Goal: Use online tool/utility: Utilize a website feature to perform a specific function

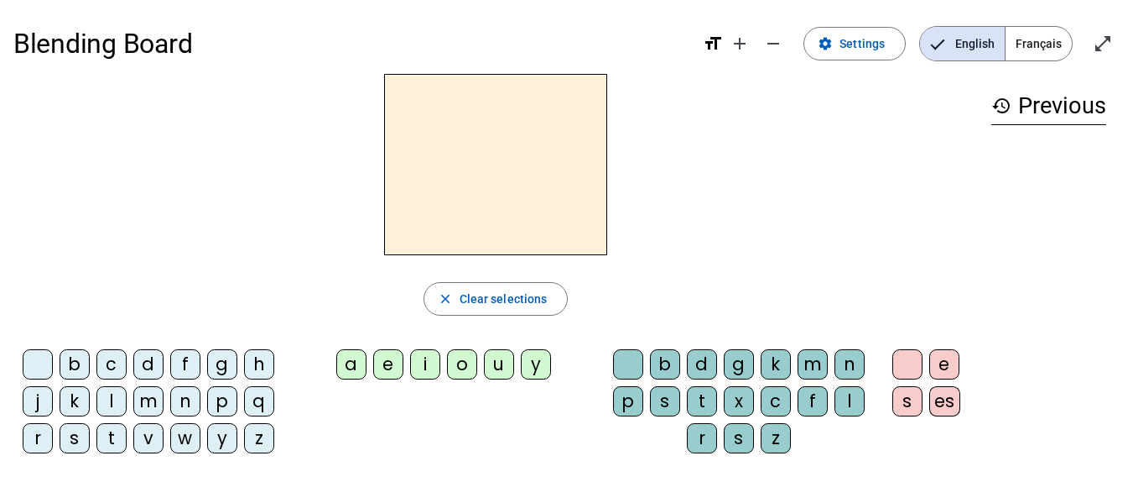
click at [259, 405] on div "q" at bounding box center [259, 401] width 30 height 30
click at [1030, 47] on span "Français" at bounding box center [1039, 44] width 66 height 34
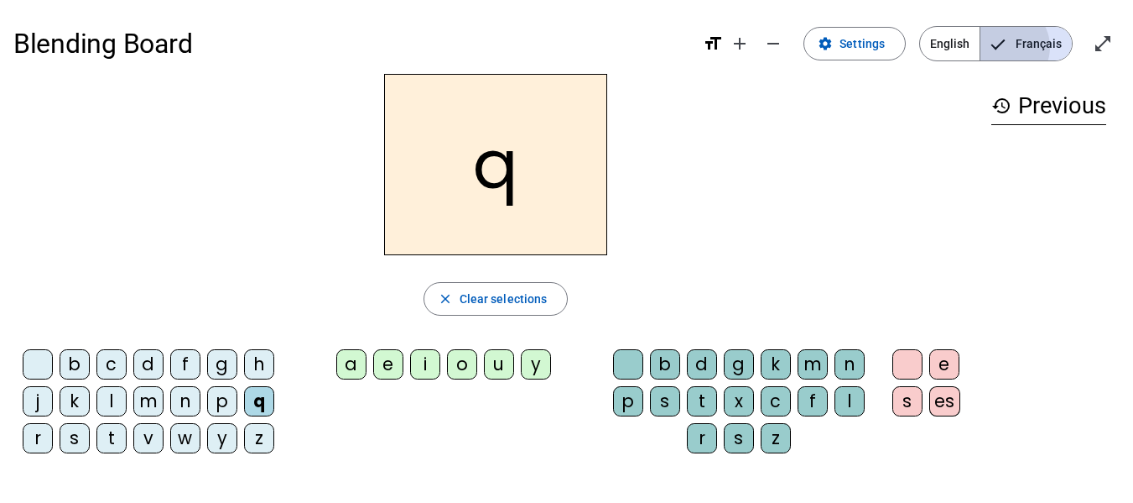
click at [1030, 47] on span "Français" at bounding box center [1026, 44] width 91 height 34
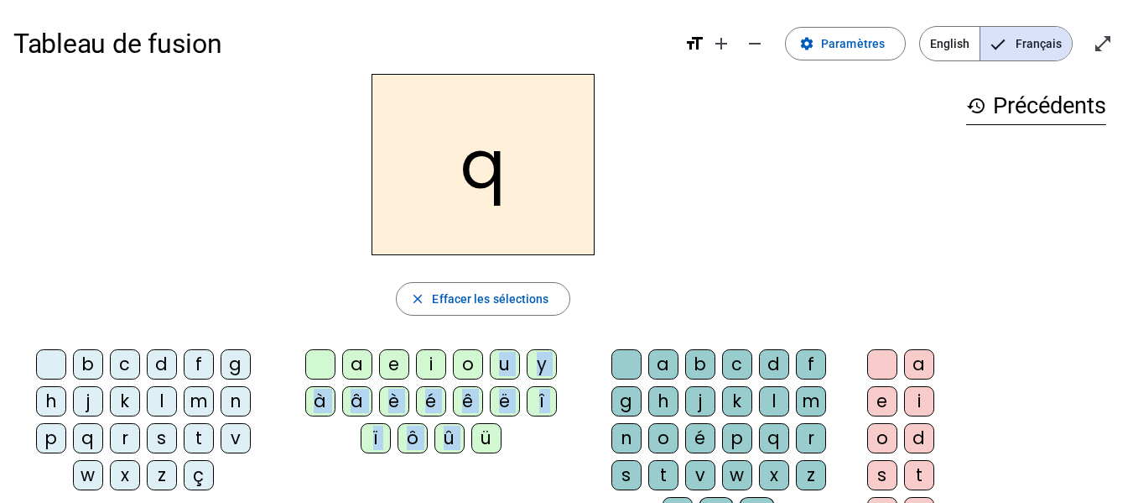
drag, startPoint x: 476, startPoint y: 433, endPoint x: 499, endPoint y: 355, distance: 81.2
click at [499, 355] on div "a e i o u y à â è é ê ë [PERSON_NAME] ô û ü" at bounding box center [434, 404] width 294 height 111
click at [503, 362] on div "u" at bounding box center [505, 364] width 30 height 30
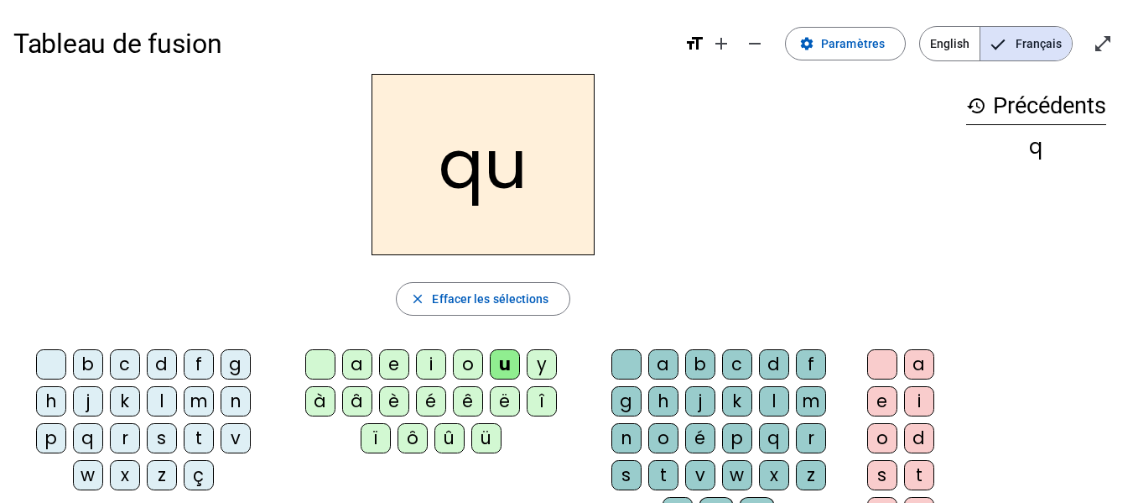
click at [878, 401] on div "e" at bounding box center [882, 401] width 30 height 30
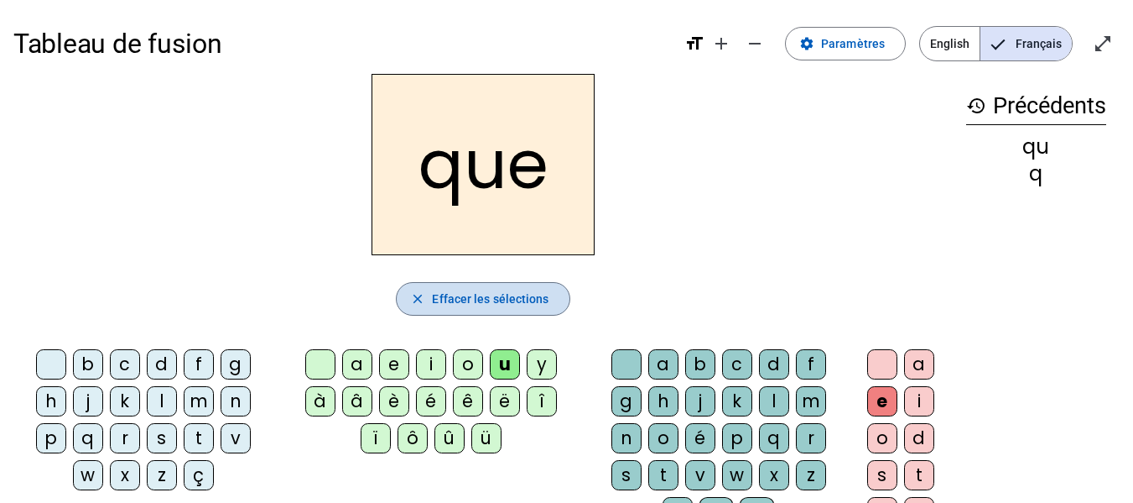
click at [508, 299] on span "Effacer les sélections" at bounding box center [490, 299] width 117 height 20
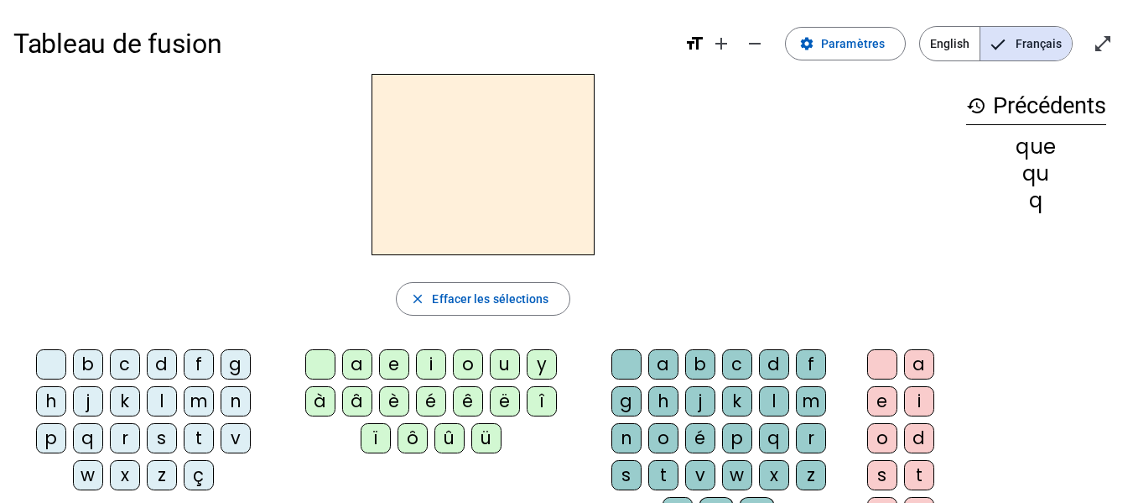
click at [92, 435] on div "q" at bounding box center [88, 438] width 30 height 30
click at [508, 358] on div "u" at bounding box center [505, 364] width 30 height 30
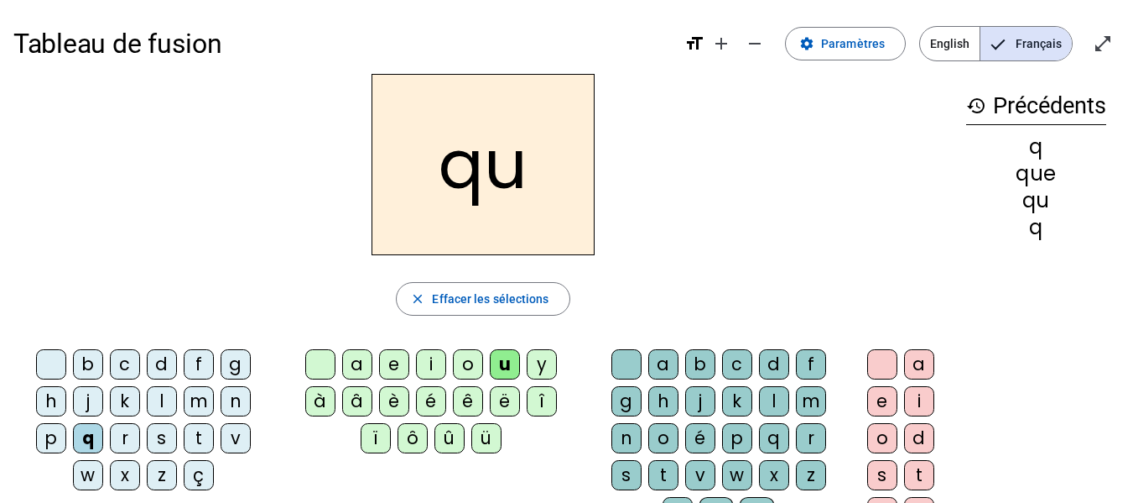
click at [427, 367] on div "i" at bounding box center [431, 364] width 30 height 30
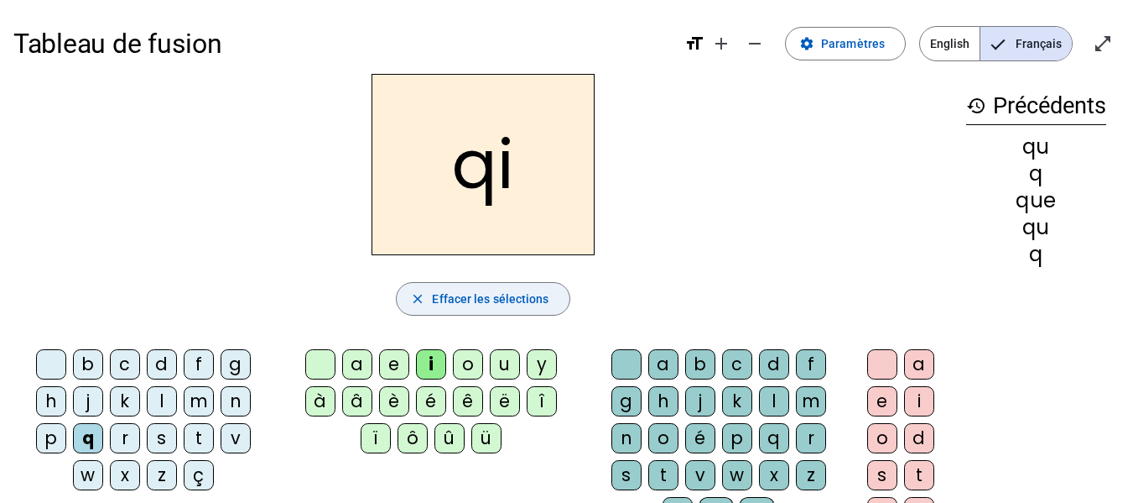
click at [529, 299] on span "Effacer les sélections" at bounding box center [490, 299] width 117 height 20
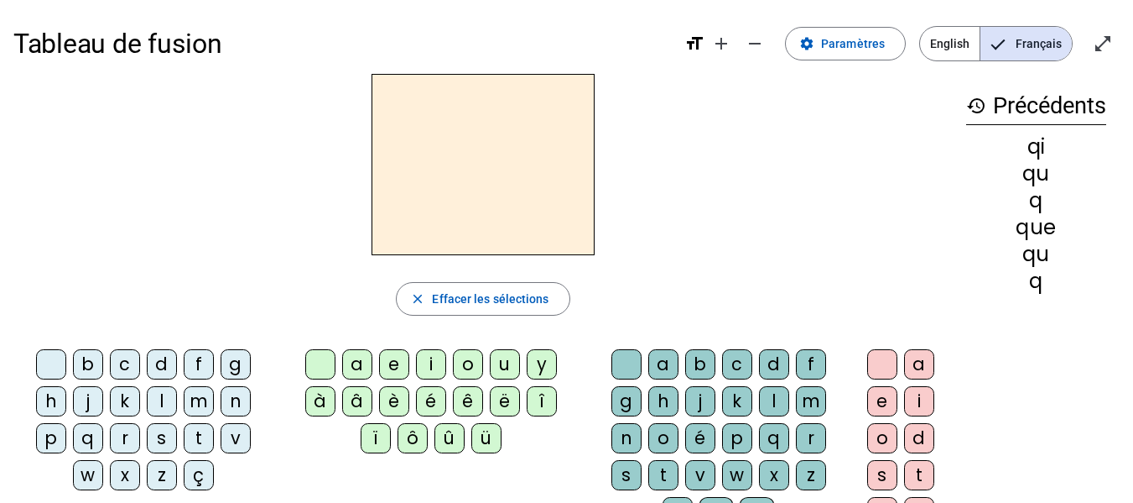
click at [92, 434] on div "q" at bounding box center [88, 438] width 30 height 30
click at [501, 366] on div "u" at bounding box center [505, 364] width 30 height 30
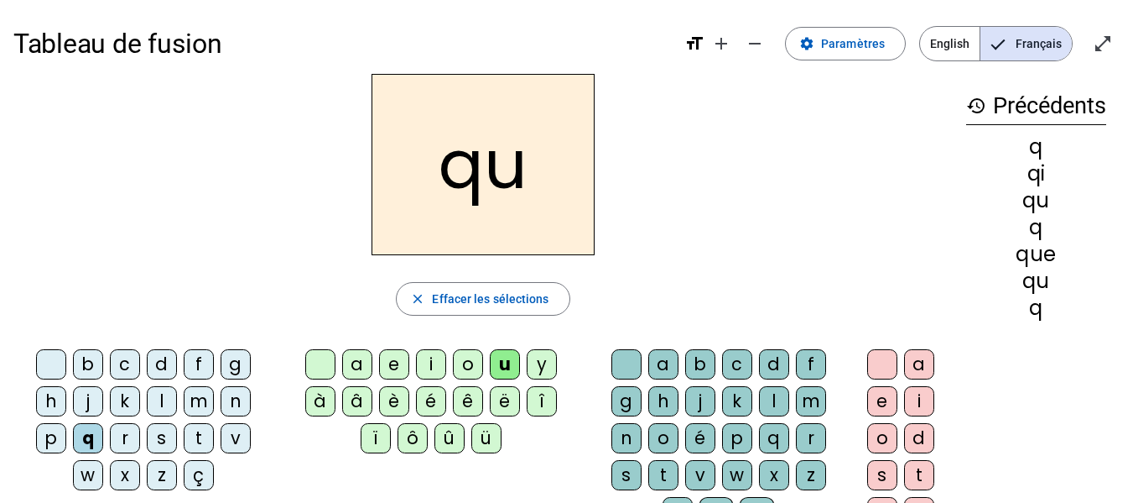
click at [423, 366] on div "i" at bounding box center [431, 364] width 30 height 30
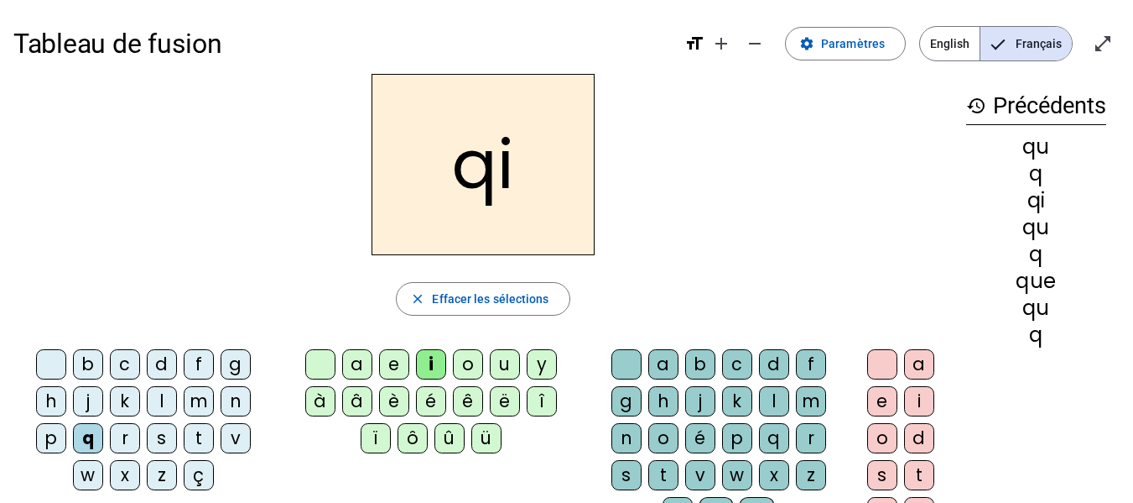
click at [507, 371] on div "u" at bounding box center [505, 364] width 30 height 30
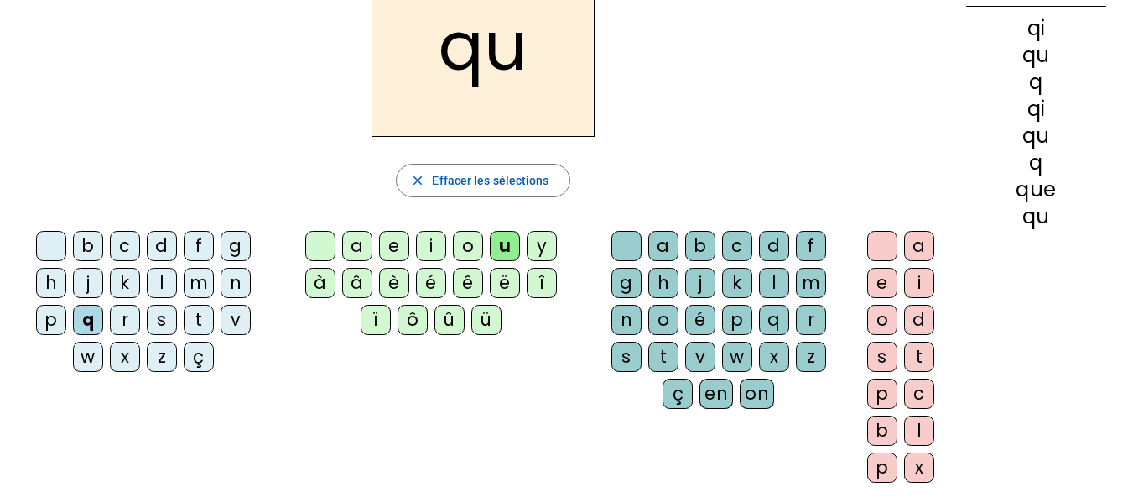
scroll to position [119, 0]
click at [923, 273] on div "i" at bounding box center [919, 282] width 30 height 30
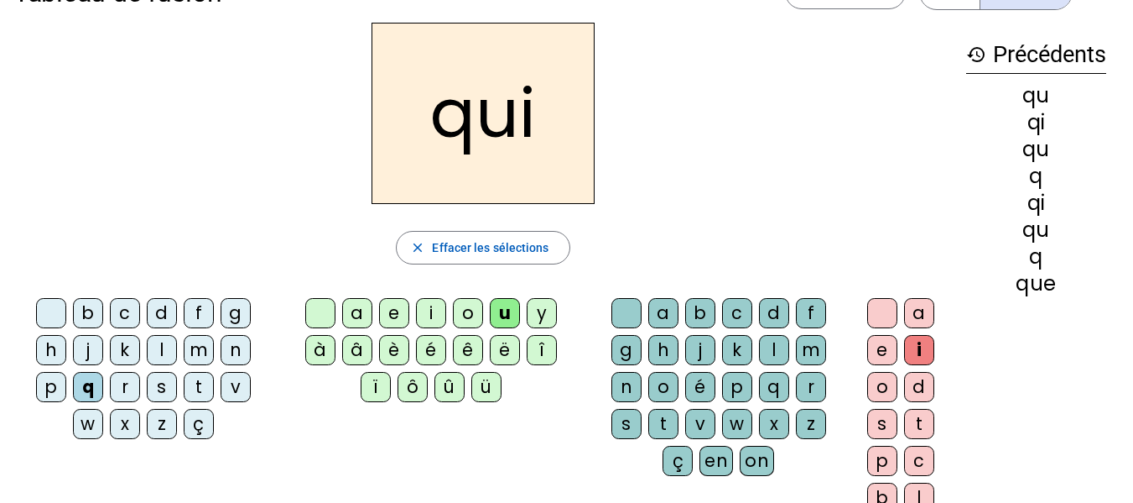
scroll to position [52, 0]
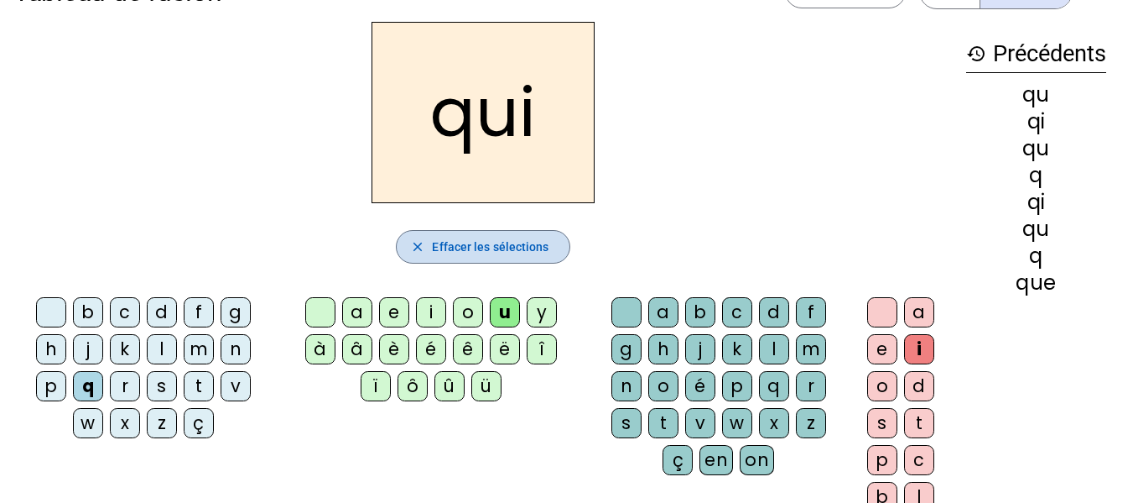
drag, startPoint x: 488, startPoint y: 244, endPoint x: 476, endPoint y: 250, distance: 13.9
click at [476, 250] on span "Effacer les sélections" at bounding box center [490, 247] width 117 height 20
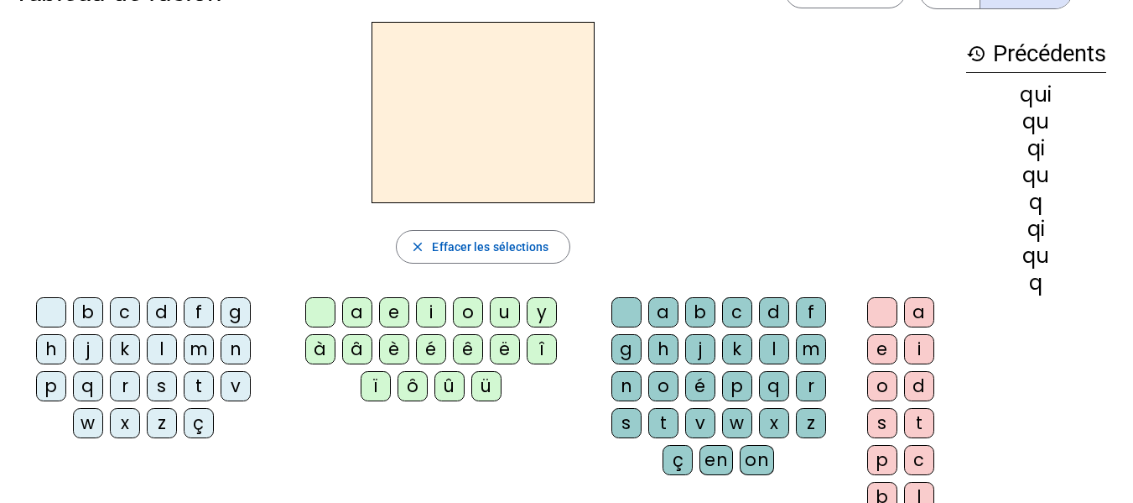
drag, startPoint x: 476, startPoint y: 250, endPoint x: 253, endPoint y: 276, distance: 223.8
drag, startPoint x: 253, startPoint y: 276, endPoint x: 139, endPoint y: 227, distance: 124.0
click at [139, 227] on div "close [PERSON_NAME] les sélections b c d f g h j k l m n p q r s t v w x z ç a …" at bounding box center [483, 292] width 940 height 540
click at [157, 388] on div "s" at bounding box center [162, 386] width 30 height 30
click at [433, 314] on div "i" at bounding box center [431, 312] width 30 height 30
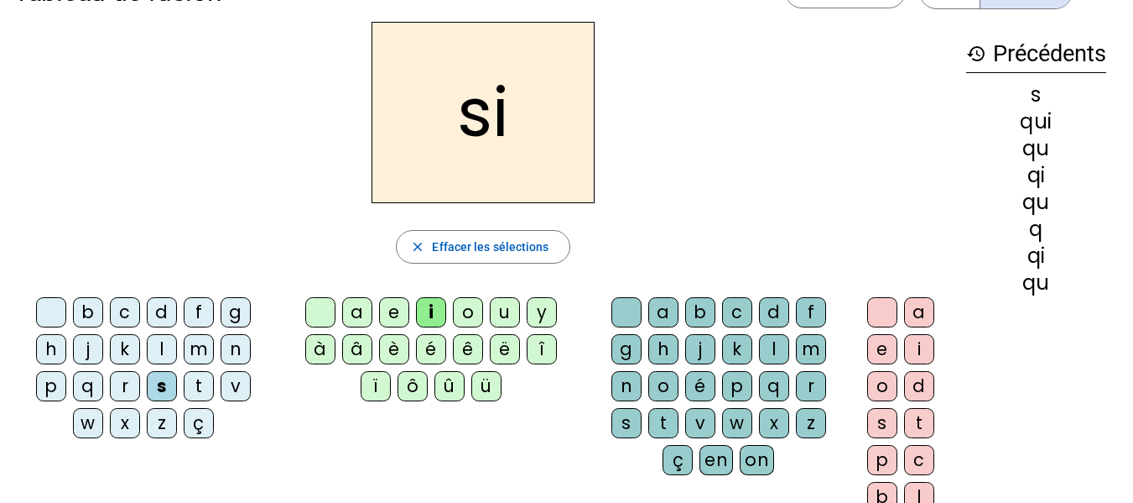
click at [237, 349] on div "n" at bounding box center [236, 349] width 30 height 30
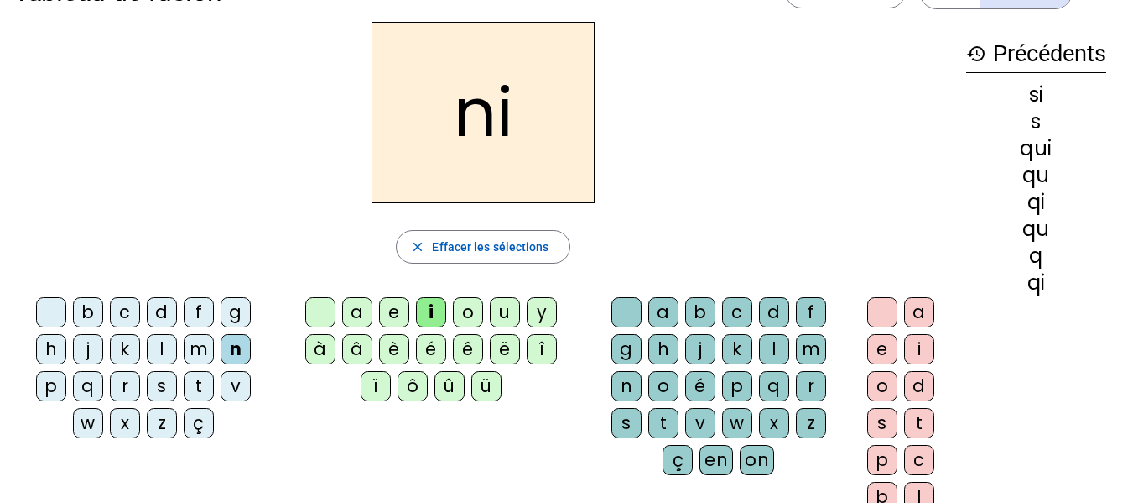
click at [399, 320] on div "e" at bounding box center [394, 312] width 30 height 30
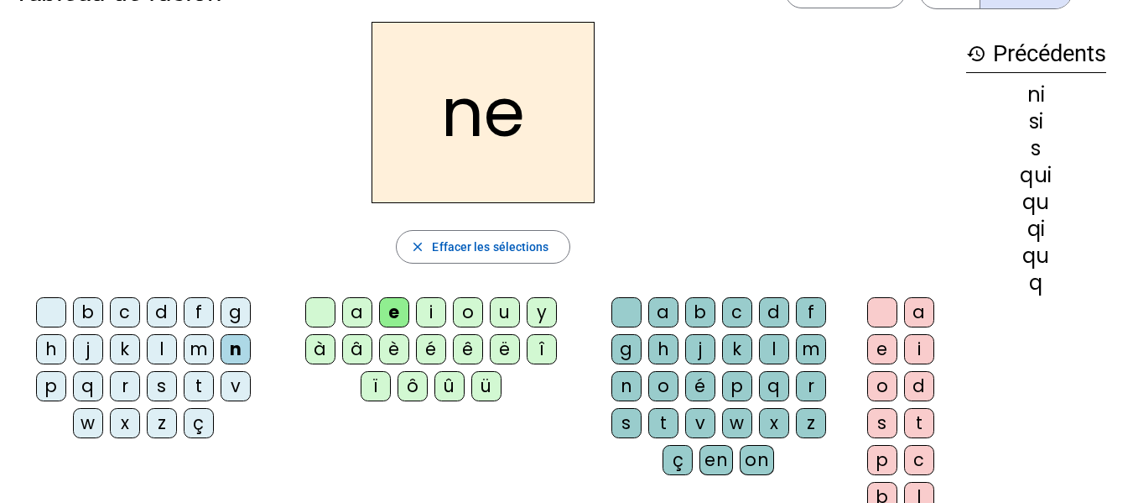
click at [164, 386] on div "s" at bounding box center [162, 386] width 30 height 30
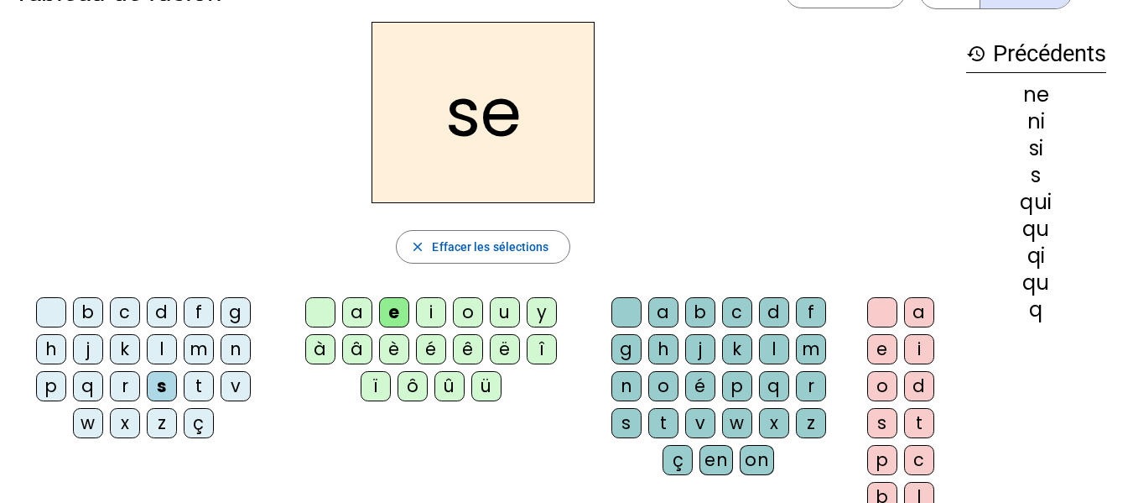
click at [118, 316] on div "c" at bounding box center [125, 312] width 30 height 30
click at [168, 387] on div "s" at bounding box center [162, 386] width 30 height 30
click at [202, 388] on div "t" at bounding box center [199, 386] width 30 height 30
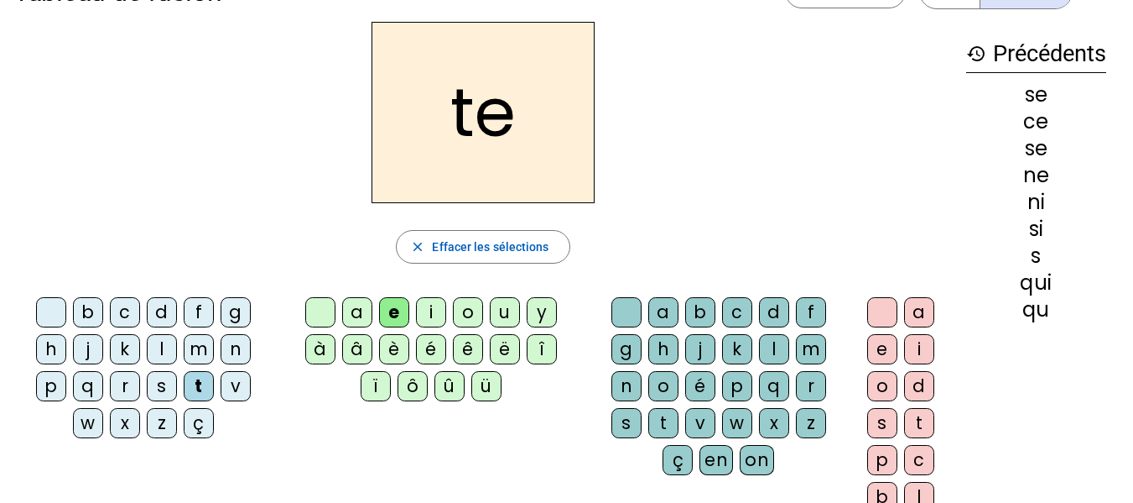
click at [158, 315] on div "d" at bounding box center [162, 312] width 30 height 30
